Goal: Task Accomplishment & Management: Manage account settings

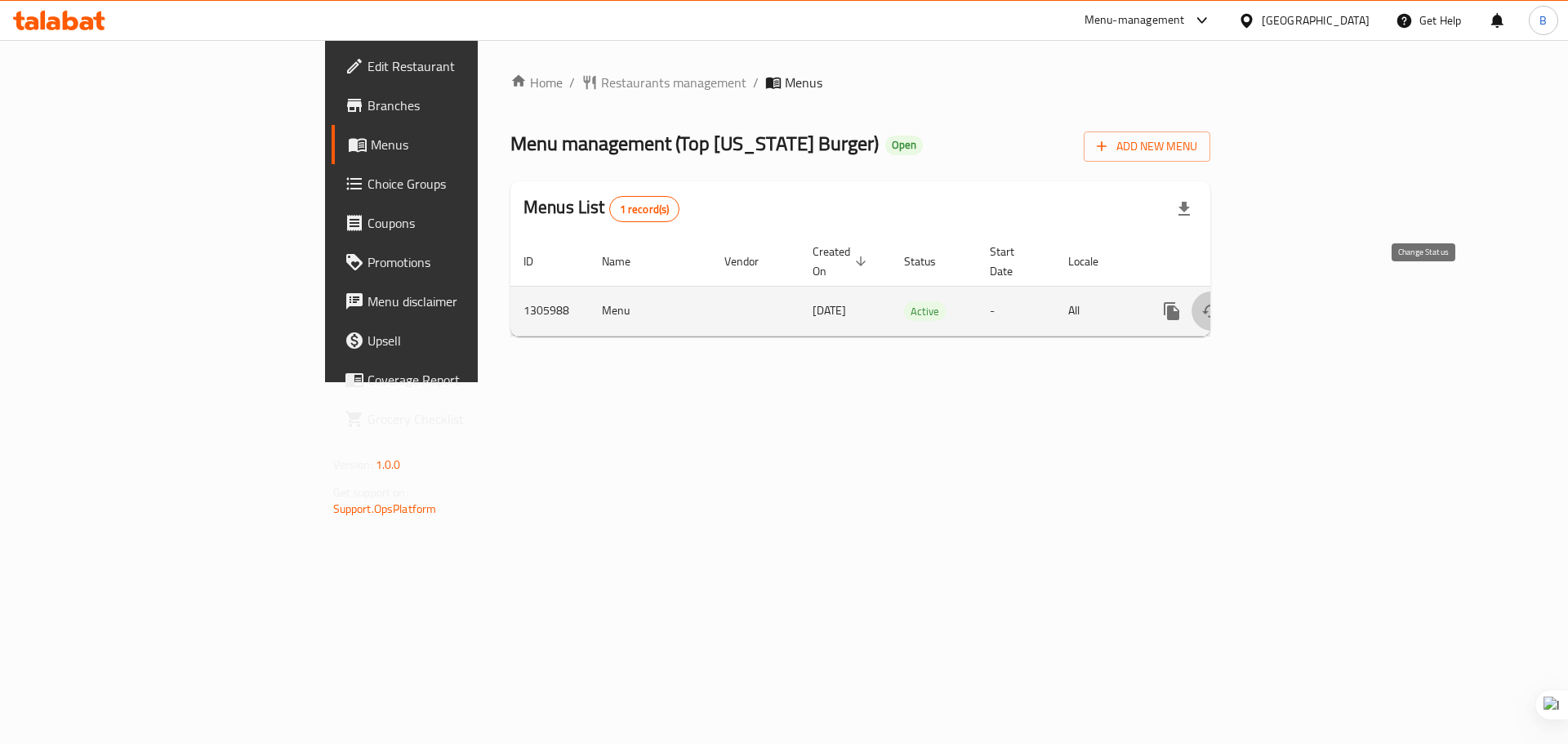
click at [1231, 293] on button "enhanced table" at bounding box center [1211, 311] width 39 height 39
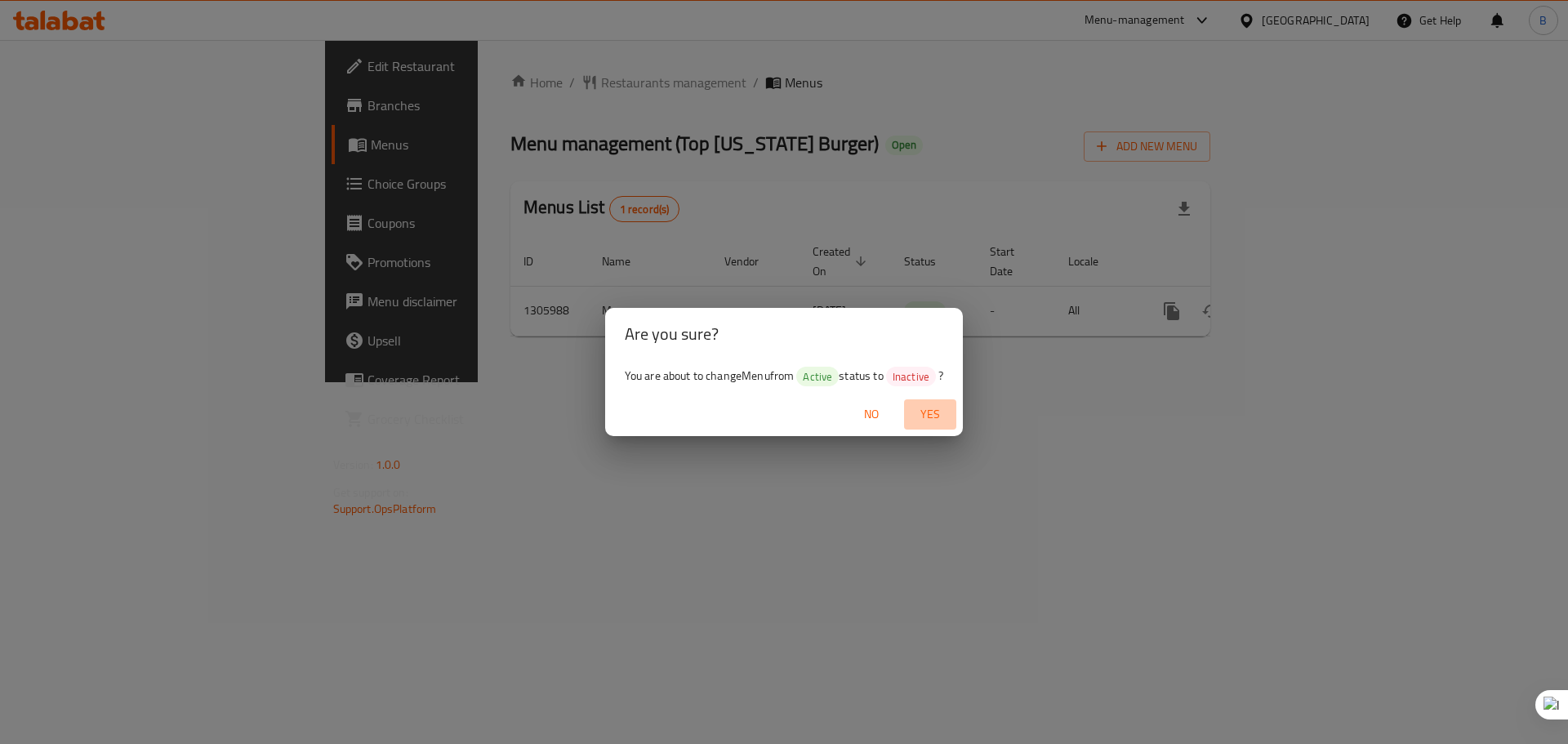
click at [938, 414] on span "Yes" at bounding box center [930, 414] width 39 height 20
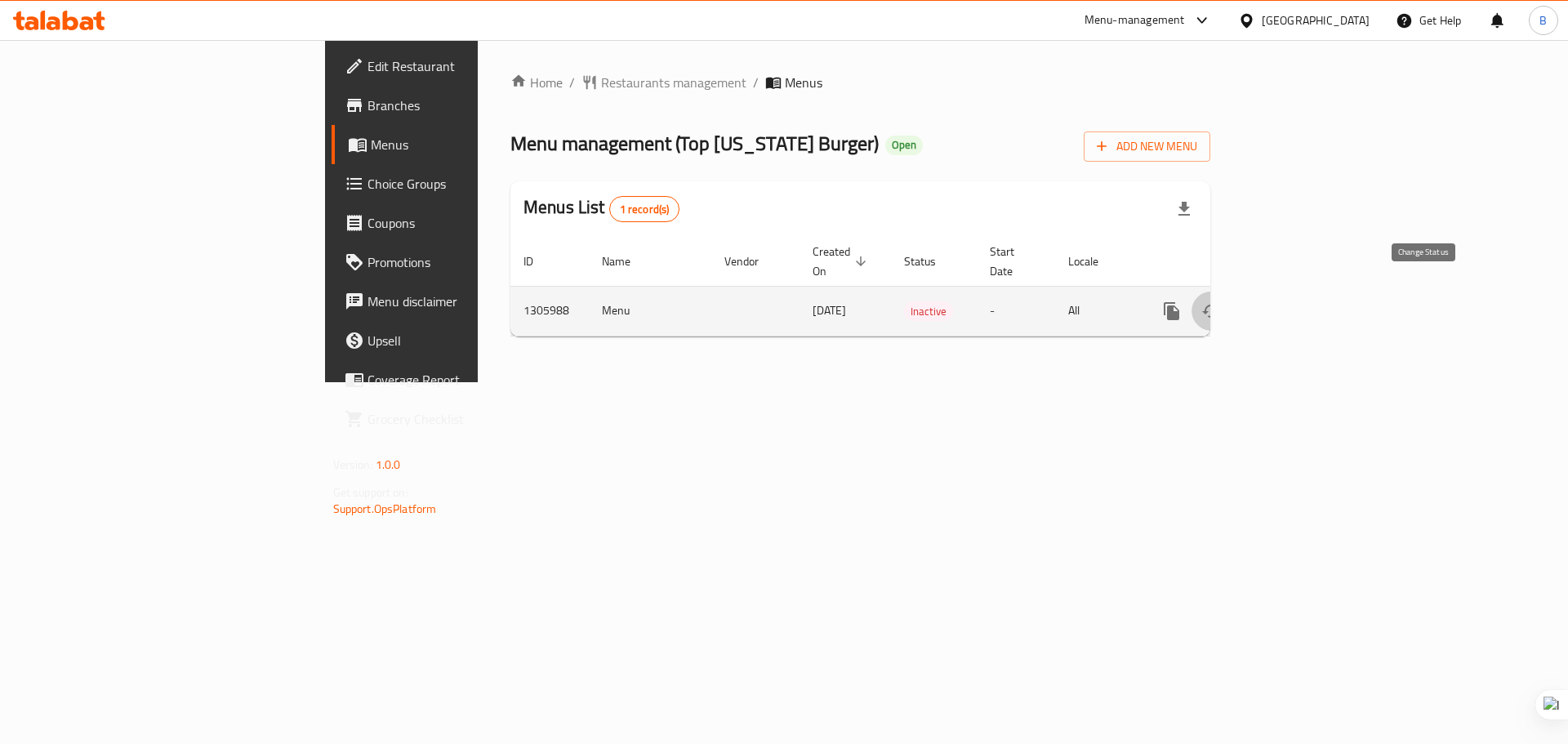
click at [1221, 301] on icon "enhanced table" at bounding box center [1211, 310] width 19 height 19
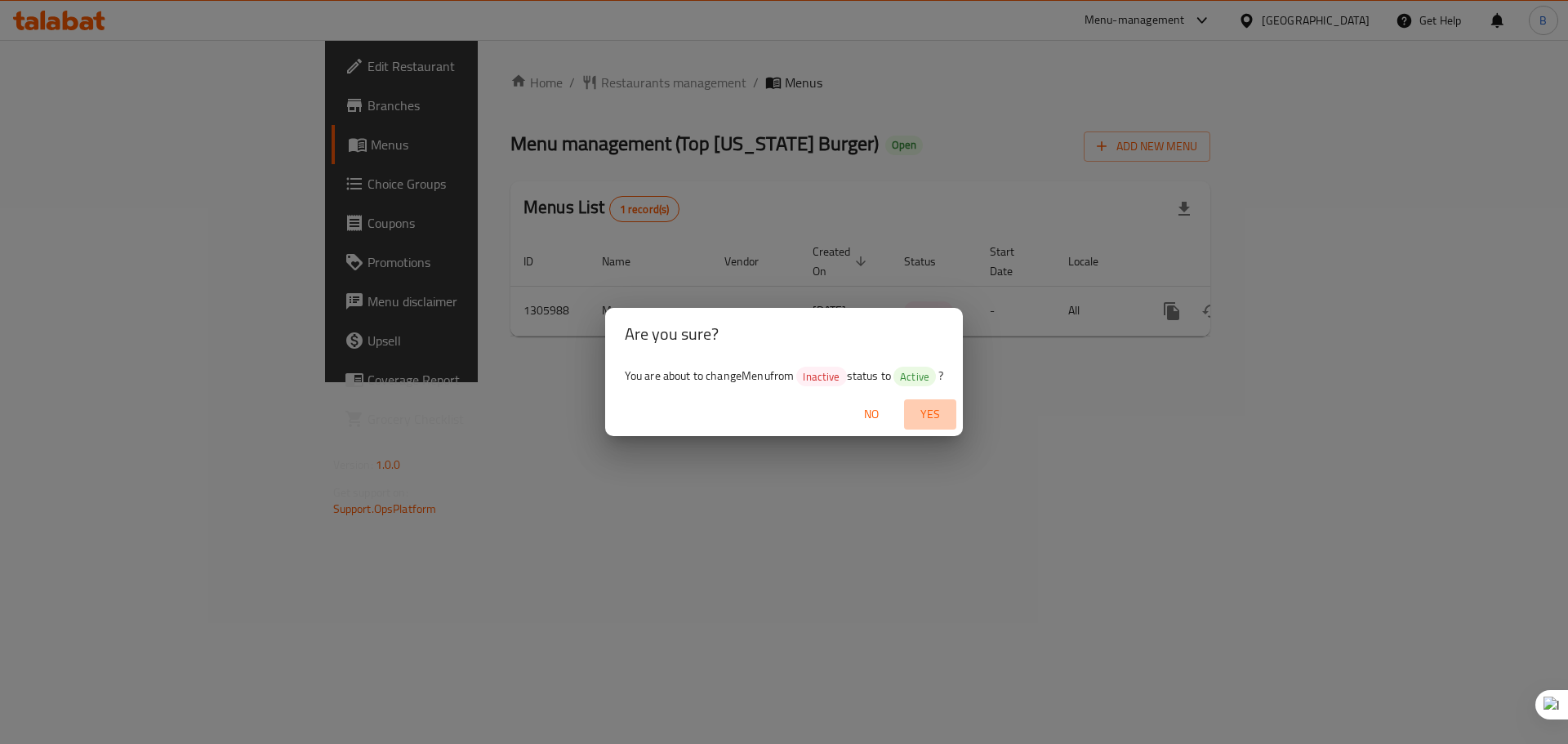
click at [935, 415] on span "Yes" at bounding box center [930, 414] width 39 height 20
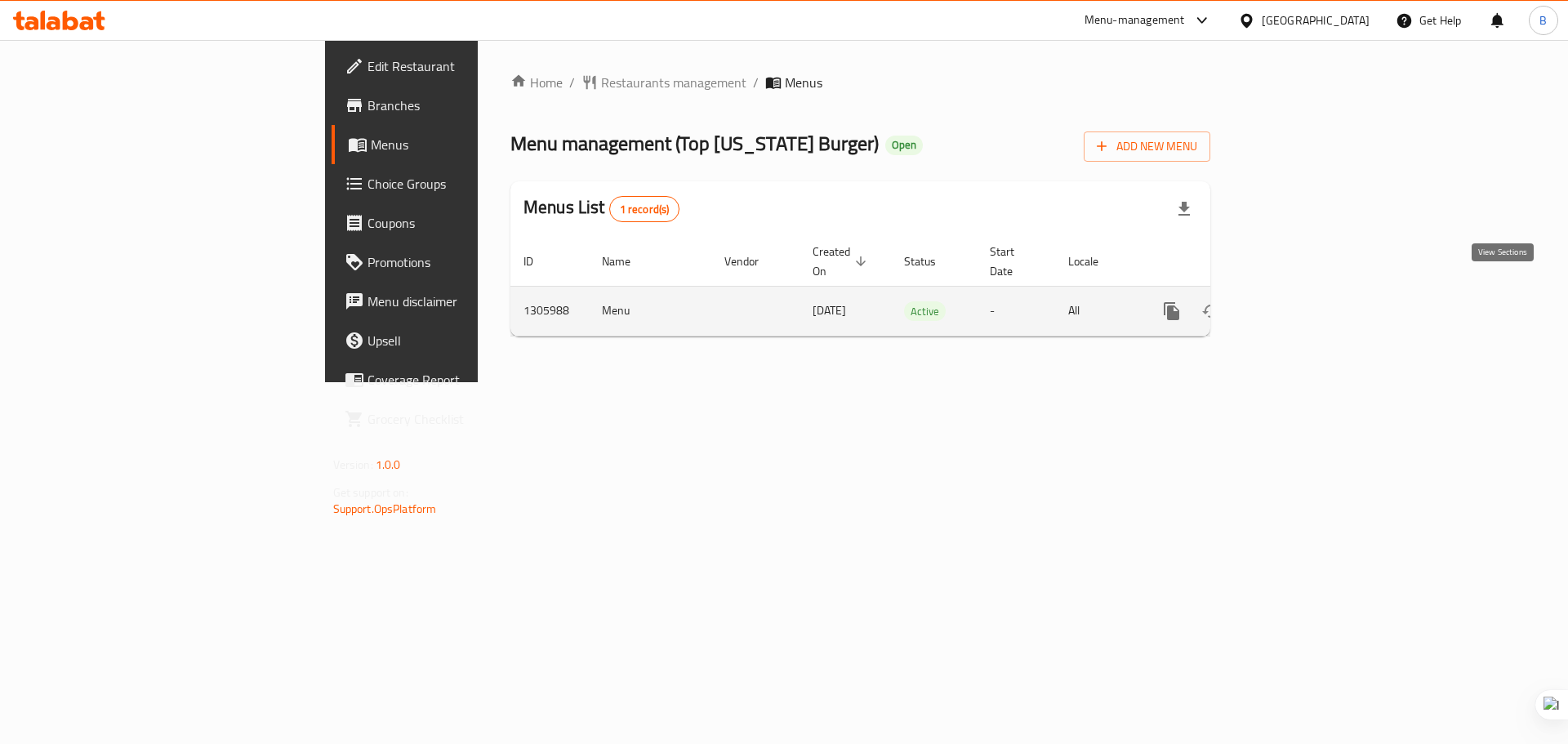
click at [1297, 303] on icon "enhanced table" at bounding box center [1290, 311] width 15 height 15
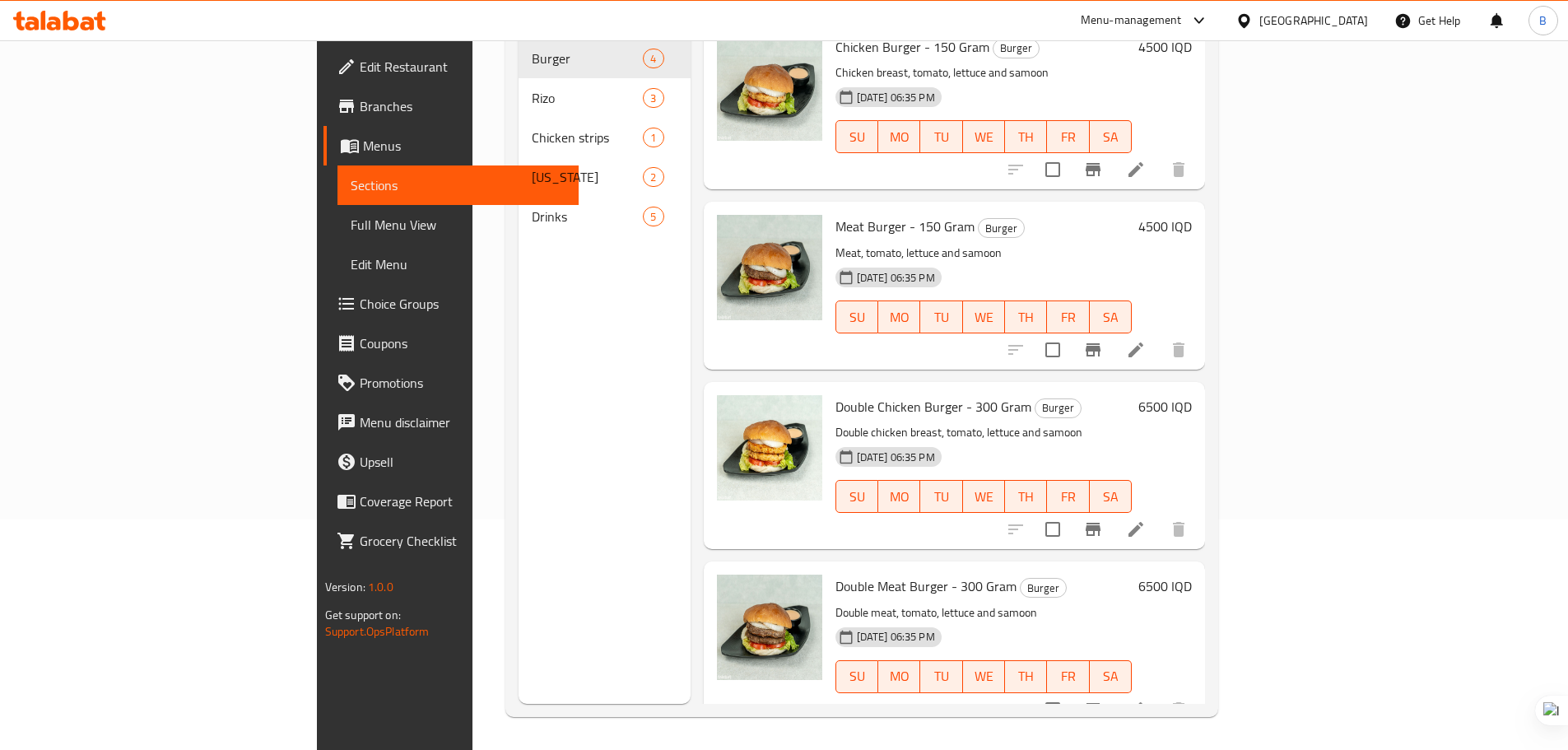
scroll to position [11, 0]
click at [1146, 699] on icon at bounding box center [1135, 708] width 19 height 19
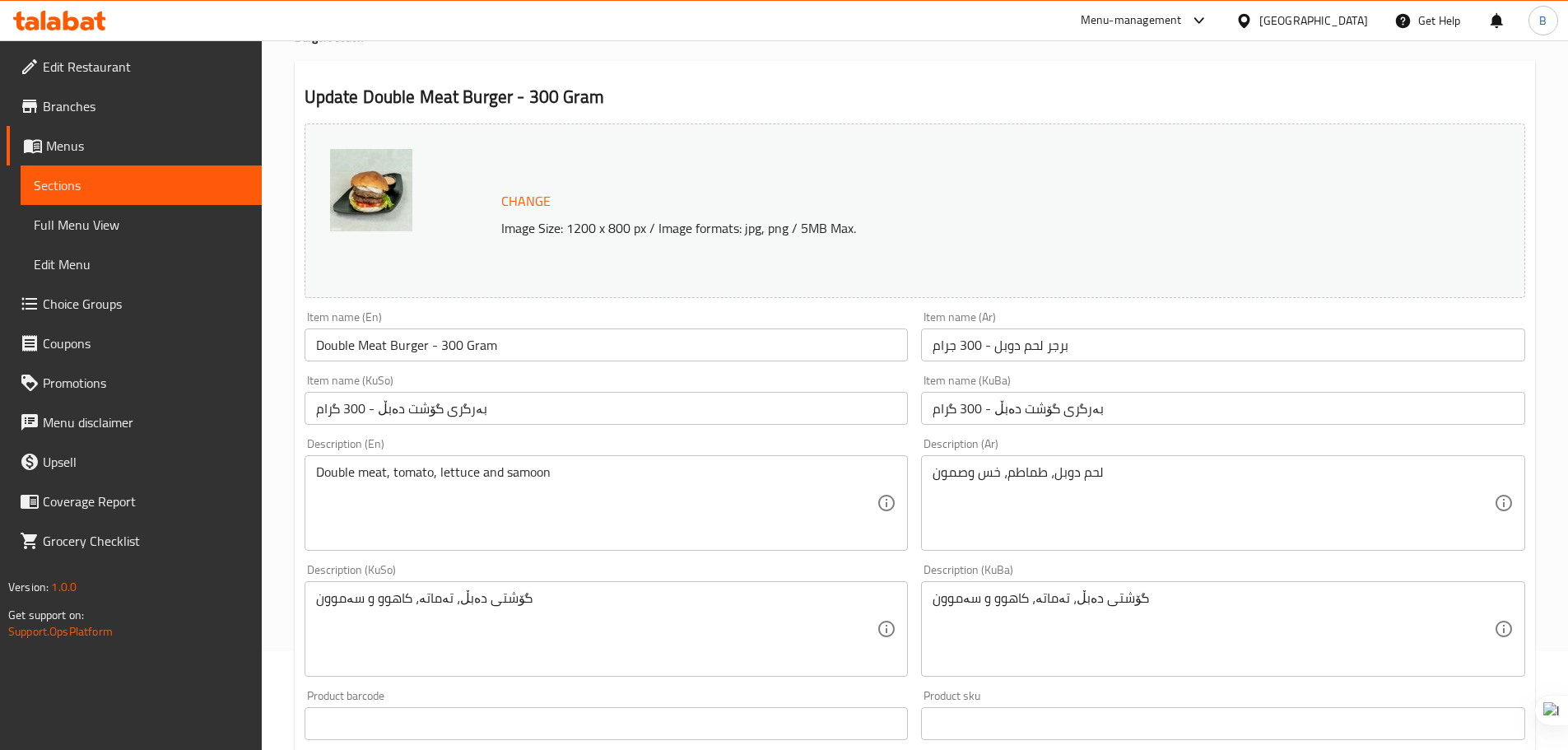
scroll to position [51, 0]
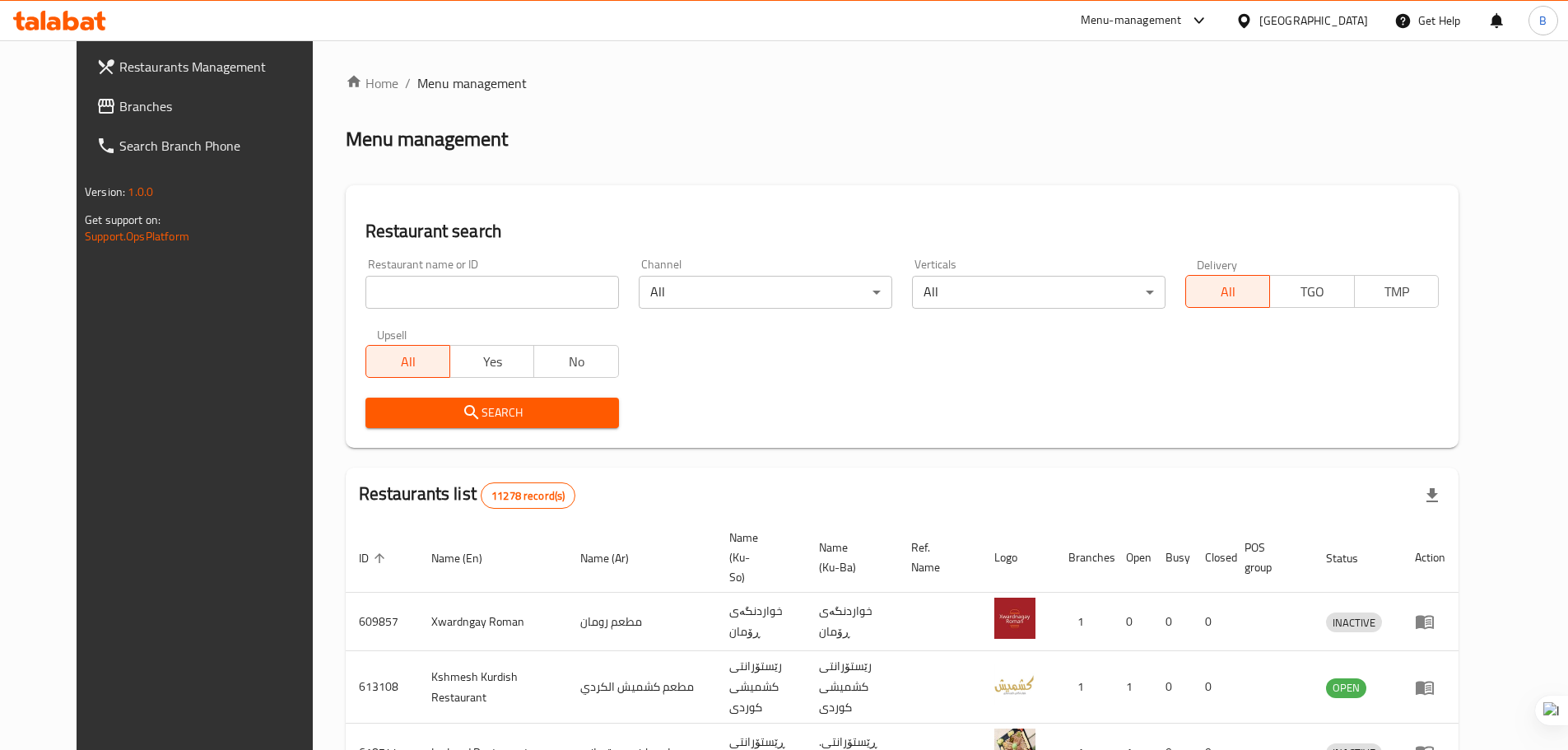
click at [447, 296] on input "search" at bounding box center [492, 292] width 254 height 33
type input "TOP [US_STATE]"
click button "Search" at bounding box center [492, 413] width 254 height 30
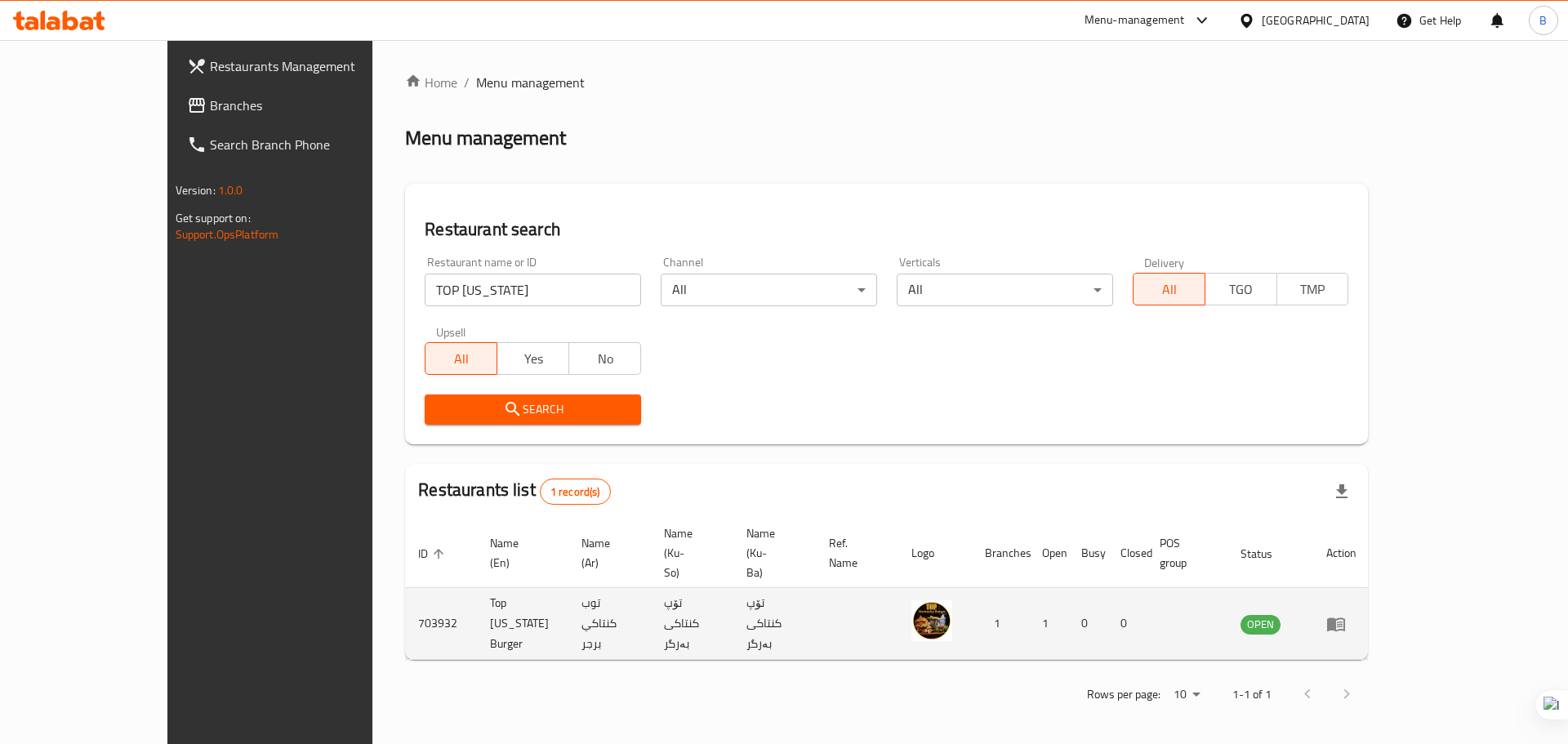
click at [477, 588] on td "Top [US_STATE] Burger" at bounding box center [522, 624] width 91 height 72
click at [1356, 614] on link "enhanced table" at bounding box center [1341, 623] width 30 height 19
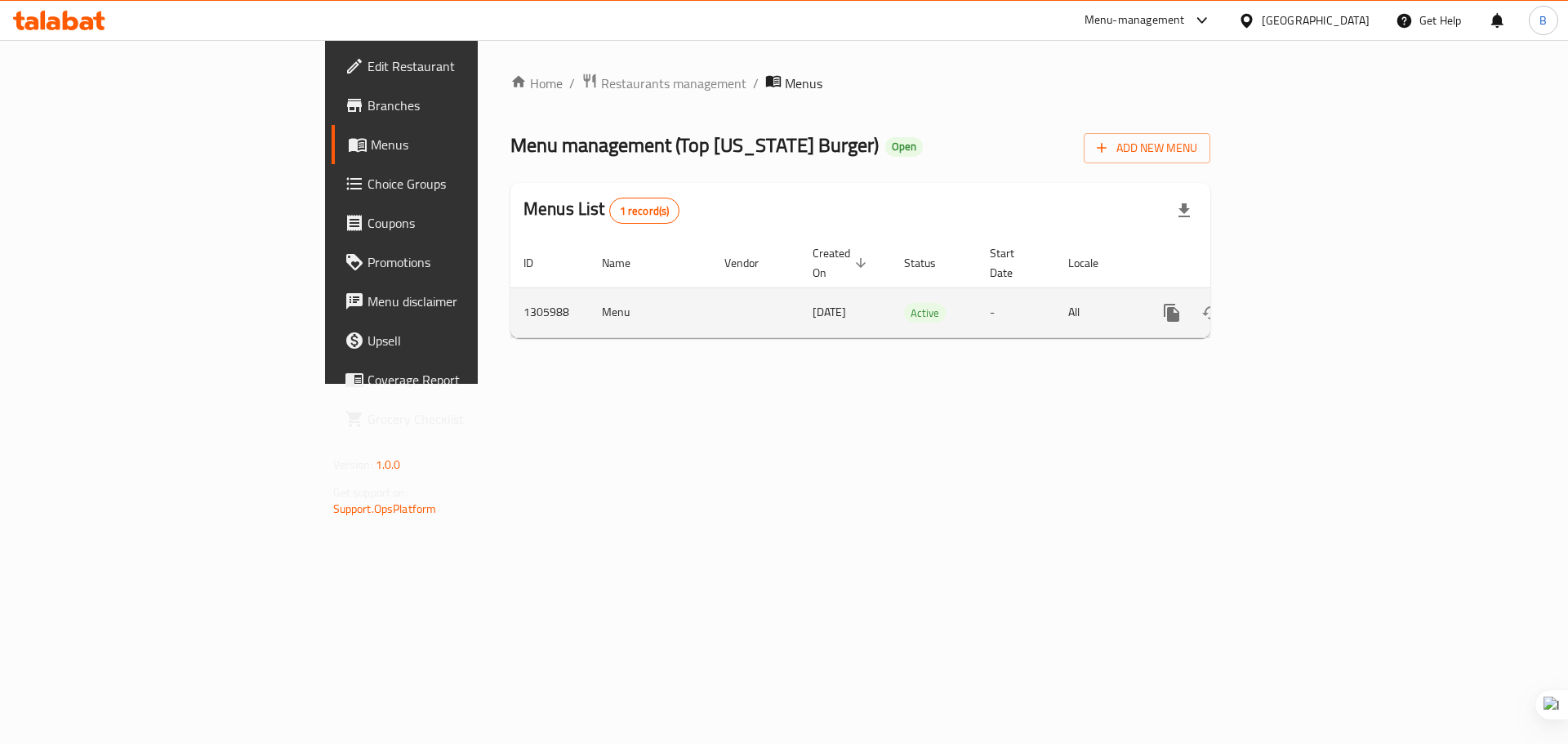
click at [510, 294] on td "1305988" at bounding box center [549, 313] width 79 height 50
click at [1300, 303] on icon "enhanced table" at bounding box center [1289, 312] width 19 height 19
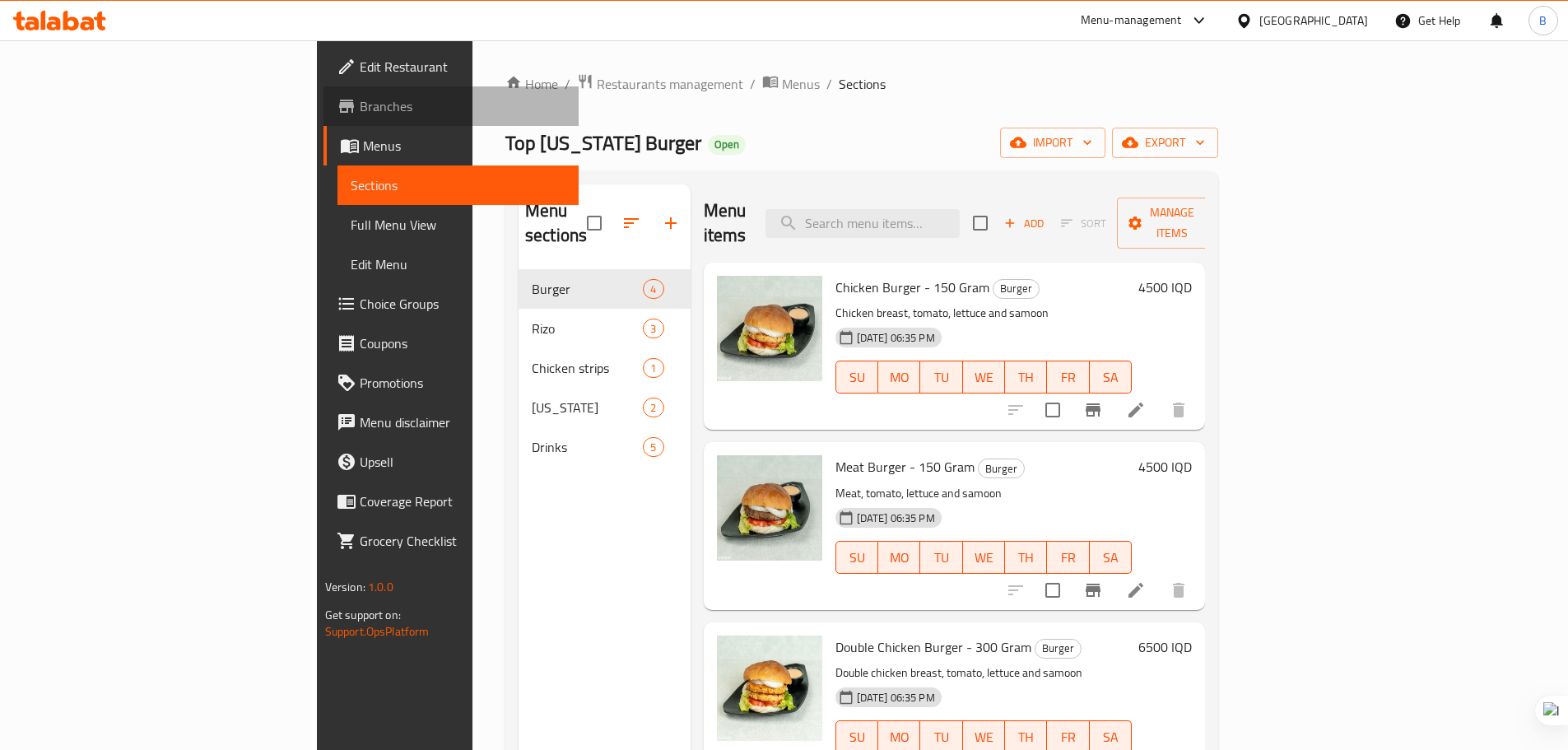
click at [360, 96] on span "Branches" at bounding box center [463, 105] width 206 height 19
